Goal: Task Accomplishment & Management: Manage account settings

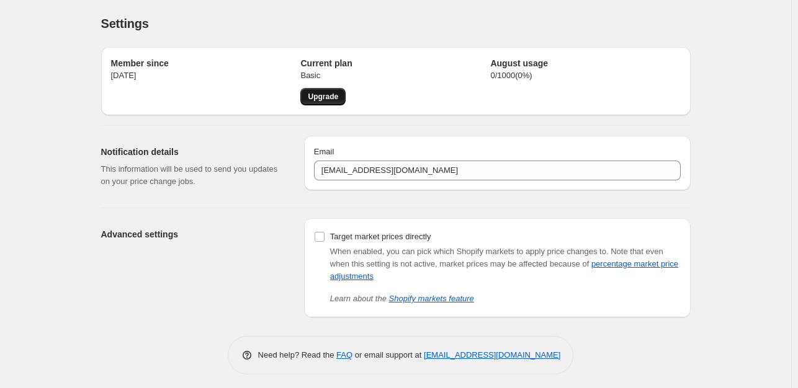
click at [332, 102] on link "Upgrade" at bounding box center [322, 96] width 45 height 17
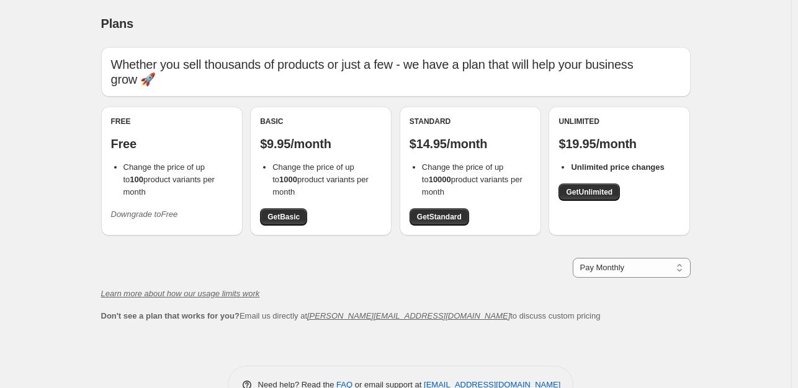
click at [156, 210] on icon "Downgrade to Free" at bounding box center [144, 214] width 67 height 9
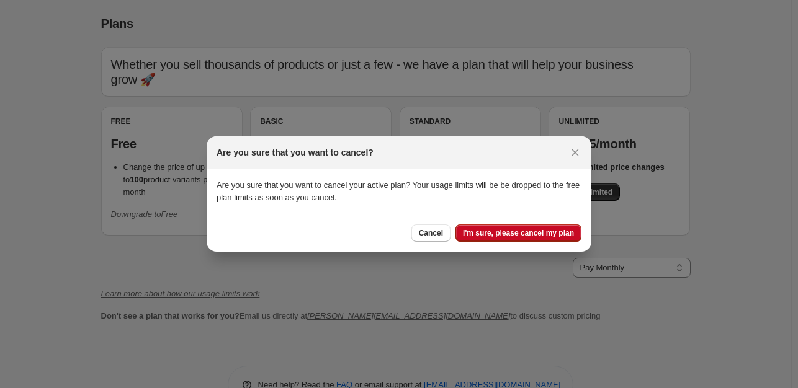
click at [510, 231] on span "I'm sure, please cancel my plan" at bounding box center [518, 233] width 111 height 10
